Goal: Information Seeking & Learning: Learn about a topic

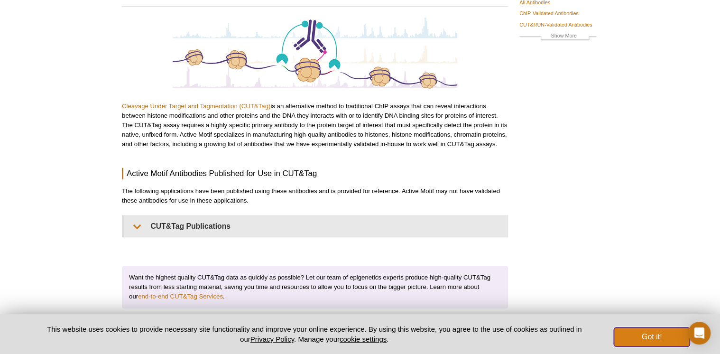
click at [663, 337] on button "Got it!" at bounding box center [652, 336] width 76 height 19
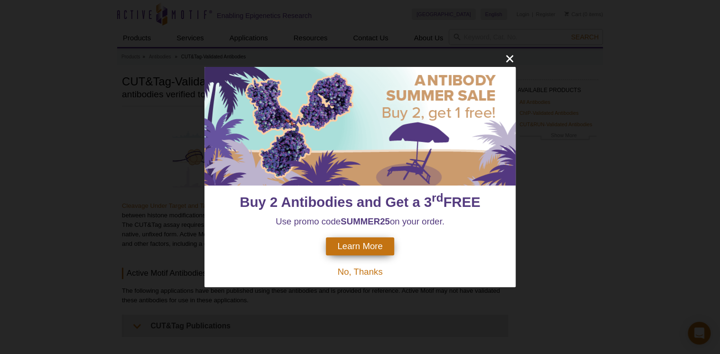
click at [523, 38] on div "Buy 2 Antibodies and Get a 3 rd FREE Use promo code SUMMER25 on your order. Lea…" at bounding box center [360, 177] width 720 height 354
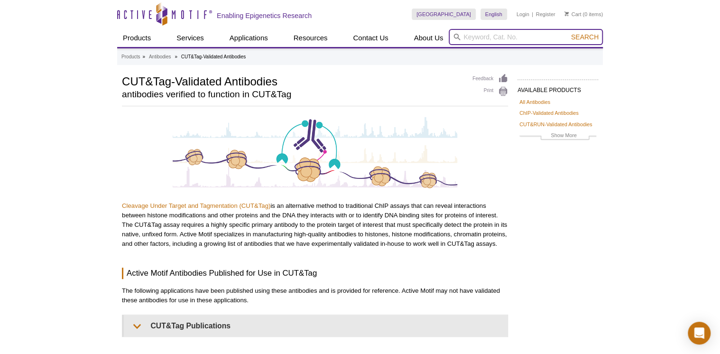
click at [502, 41] on input "search" at bounding box center [526, 37] width 154 height 16
type input "SIRT1"
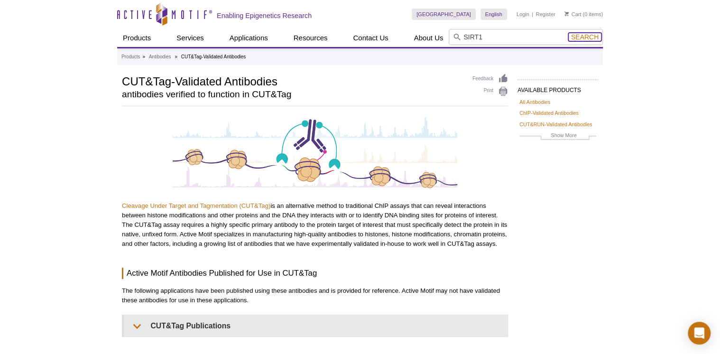
click at [581, 36] on span "Search" at bounding box center [585, 37] width 28 height 8
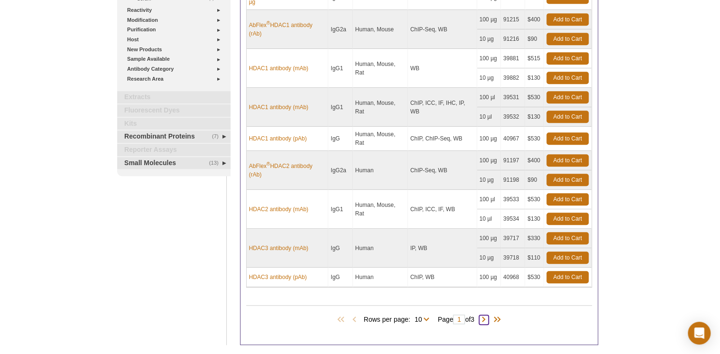
click at [486, 315] on span at bounding box center [483, 319] width 9 height 9
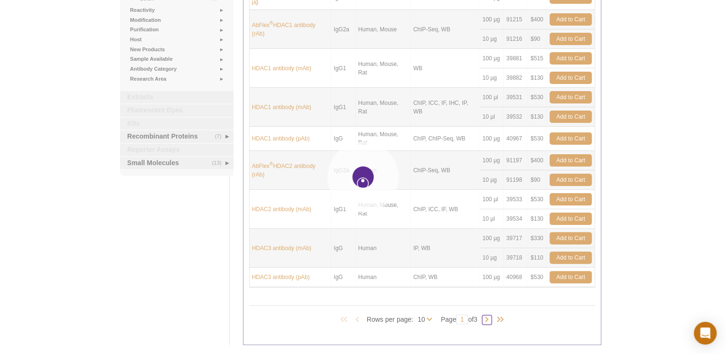
type input "2"
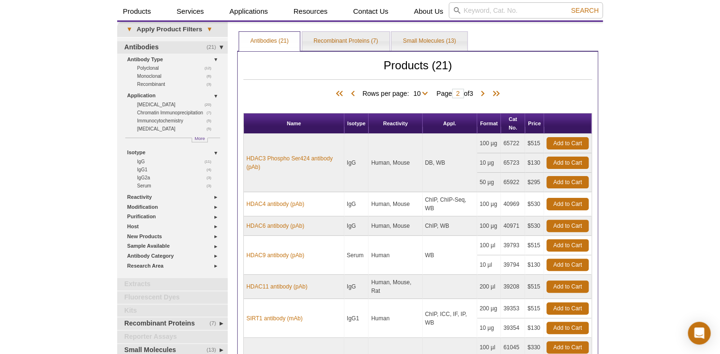
scroll to position [114, 0]
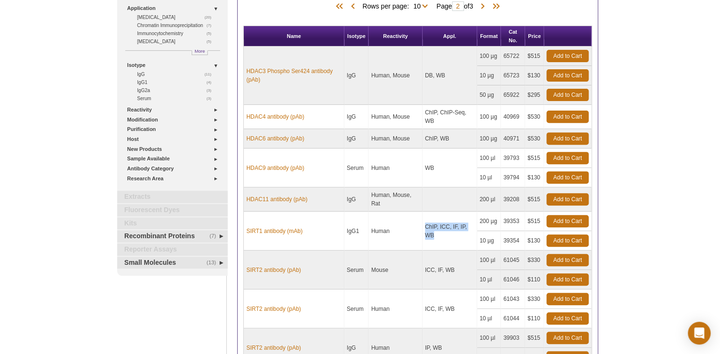
drag, startPoint x: 439, startPoint y: 237, endPoint x: 416, endPoint y: 225, distance: 25.9
click at [416, 225] on tr "SIRT1 antibody (mAb) IgG1 Human ChIP, ICC, IF, IP, WB 200 µg 39353 $515 Add to …" at bounding box center [418, 221] width 348 height 19
drag, startPoint x: 416, startPoint y: 225, endPoint x: 433, endPoint y: 250, distance: 29.6
click at [433, 251] on td "ICC, IF, WB" at bounding box center [450, 270] width 55 height 39
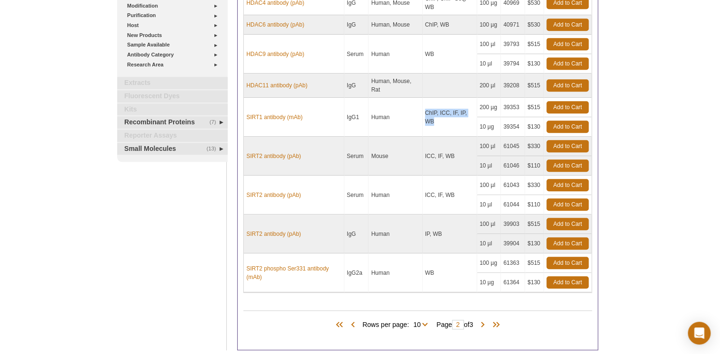
drag, startPoint x: 428, startPoint y: 118, endPoint x: 422, endPoint y: 110, distance: 10.1
click at [422, 110] on tr "SIRT1 antibody (mAb) IgG1 Human ChIP, ICC, IF, IP, WB 200 µg 39353 $515 Add to …" at bounding box center [418, 107] width 348 height 19
click at [177, 240] on div "Click to Expand Products VIEW ALL PRODUCTS Services » Epigenetic Services » ATA…" at bounding box center [172, 86] width 111 height 530
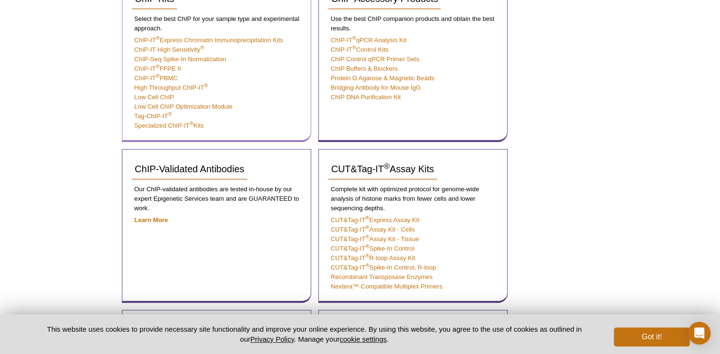
scroll to position [342, 0]
